Goal: Find specific page/section: Find specific page/section

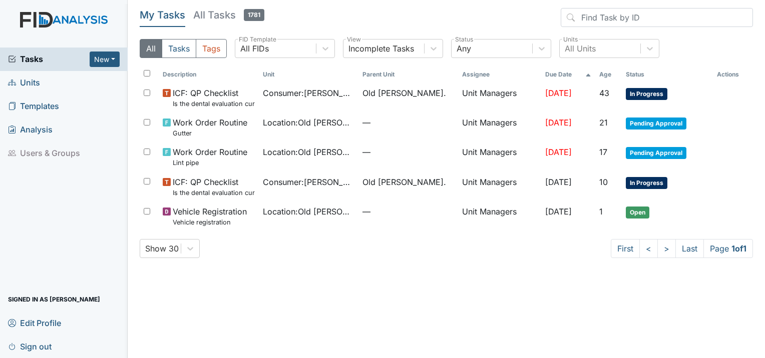
click at [32, 84] on span "Units" at bounding box center [24, 83] width 32 height 16
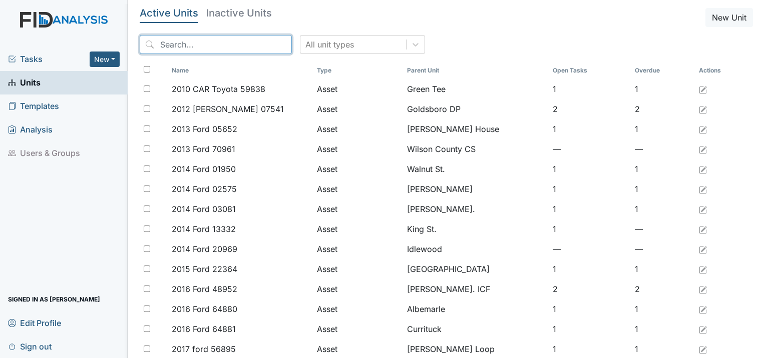
click at [175, 46] on input "search" at bounding box center [216, 44] width 152 height 19
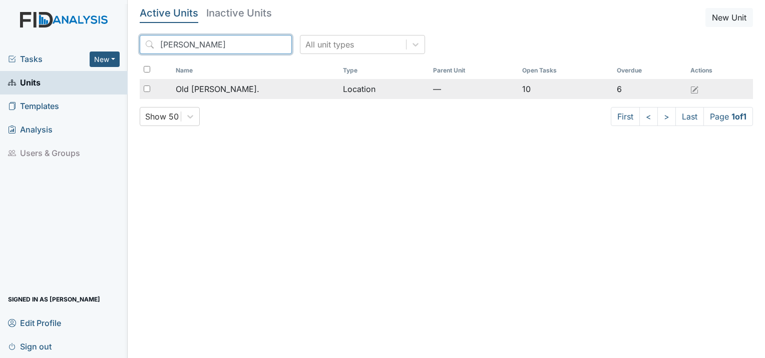
type input "roper"
click at [214, 88] on span "Old [PERSON_NAME]." at bounding box center [218, 89] width 84 height 12
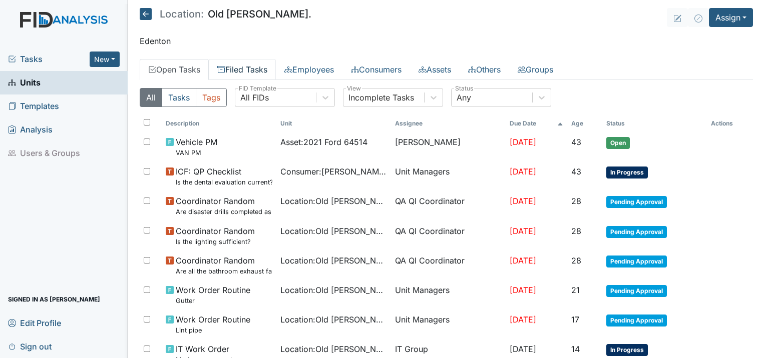
click at [244, 73] on link "Filed Tasks" at bounding box center [242, 69] width 67 height 21
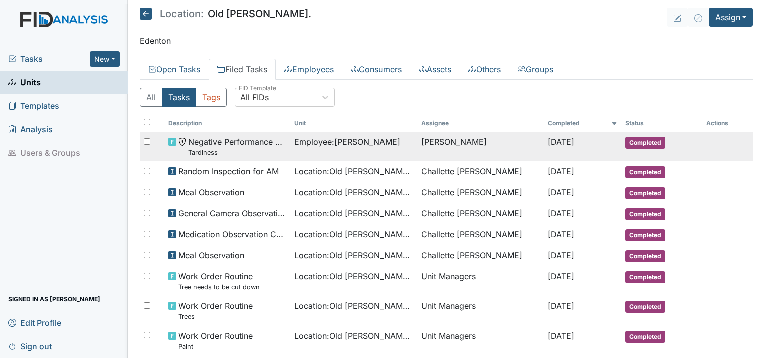
click at [306, 148] on td "Employee : [PERSON_NAME]" at bounding box center [353, 147] width 127 height 30
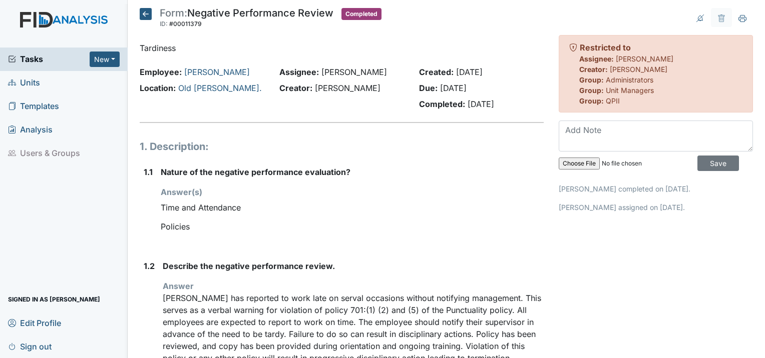
click at [147, 19] on icon at bounding box center [146, 14] width 12 height 12
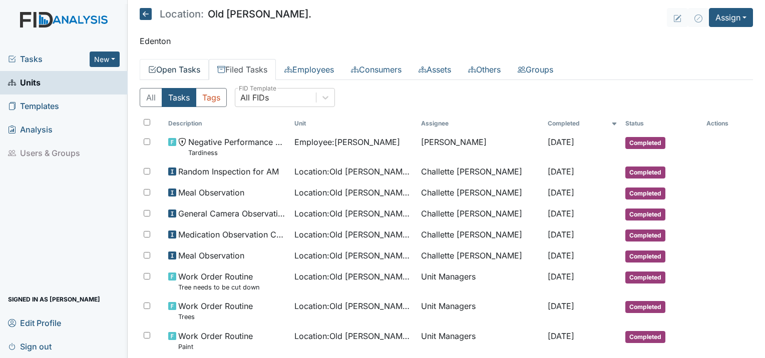
click at [176, 70] on link "Open Tasks" at bounding box center [174, 69] width 69 height 21
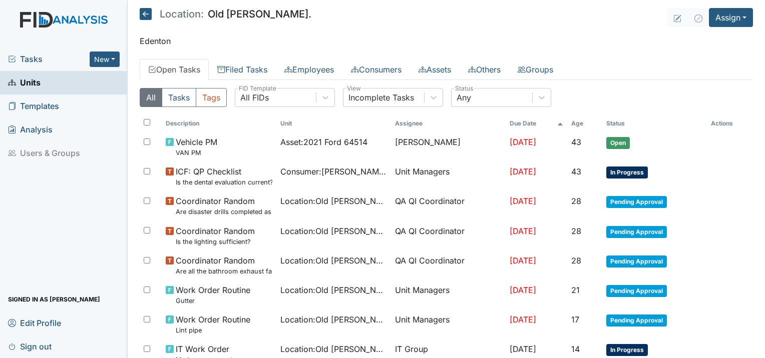
click at [182, 68] on link "Open Tasks" at bounding box center [174, 69] width 69 height 21
click at [245, 69] on link "Filed Tasks" at bounding box center [242, 69] width 67 height 21
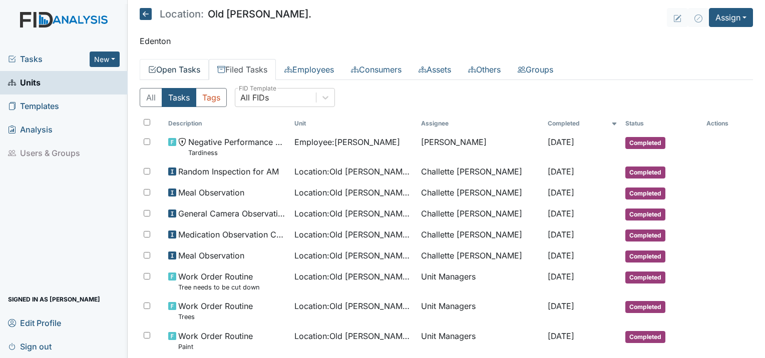
click at [177, 70] on link "Open Tasks" at bounding box center [174, 69] width 69 height 21
